Goal: Navigation & Orientation: Find specific page/section

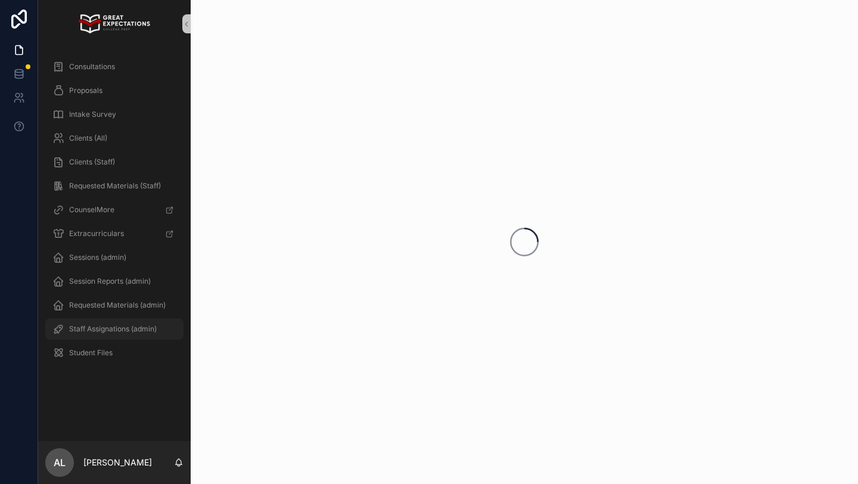
click at [115, 325] on span "Staff Assignations (admin)" at bounding box center [113, 329] width 88 height 10
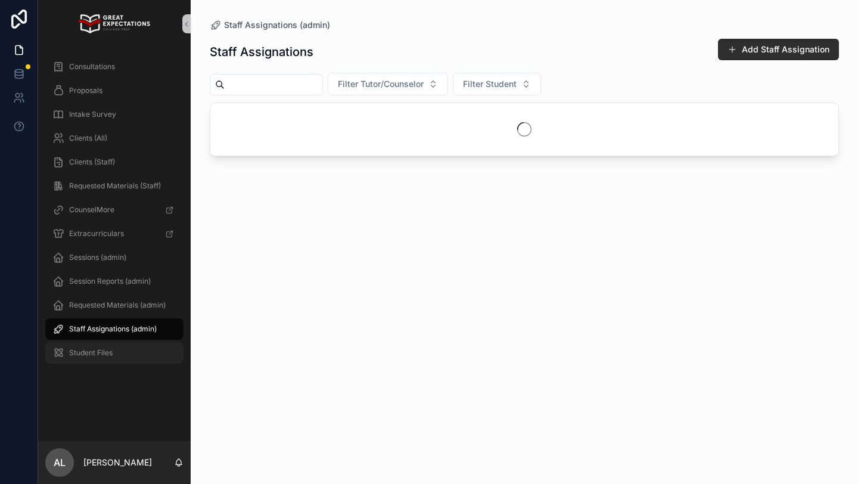
click at [100, 350] on span "Student Files" at bounding box center [91, 353] width 44 height 10
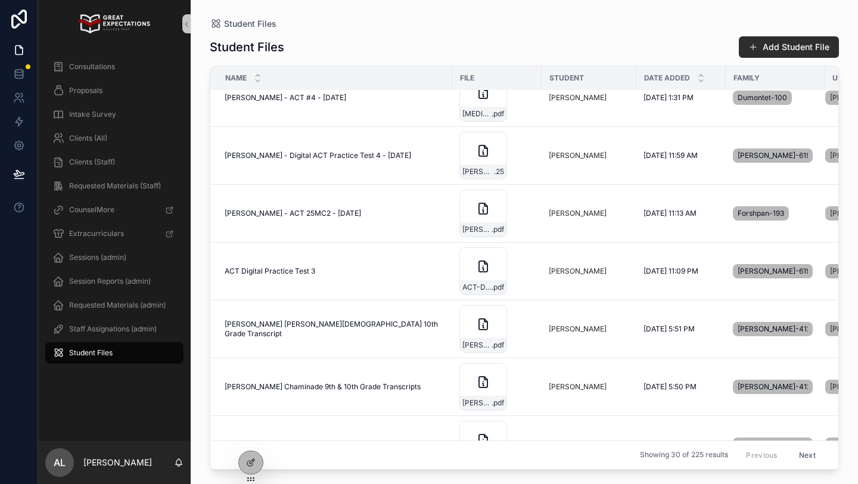
scroll to position [241, 0]
